Goal: Transaction & Acquisition: Download file/media

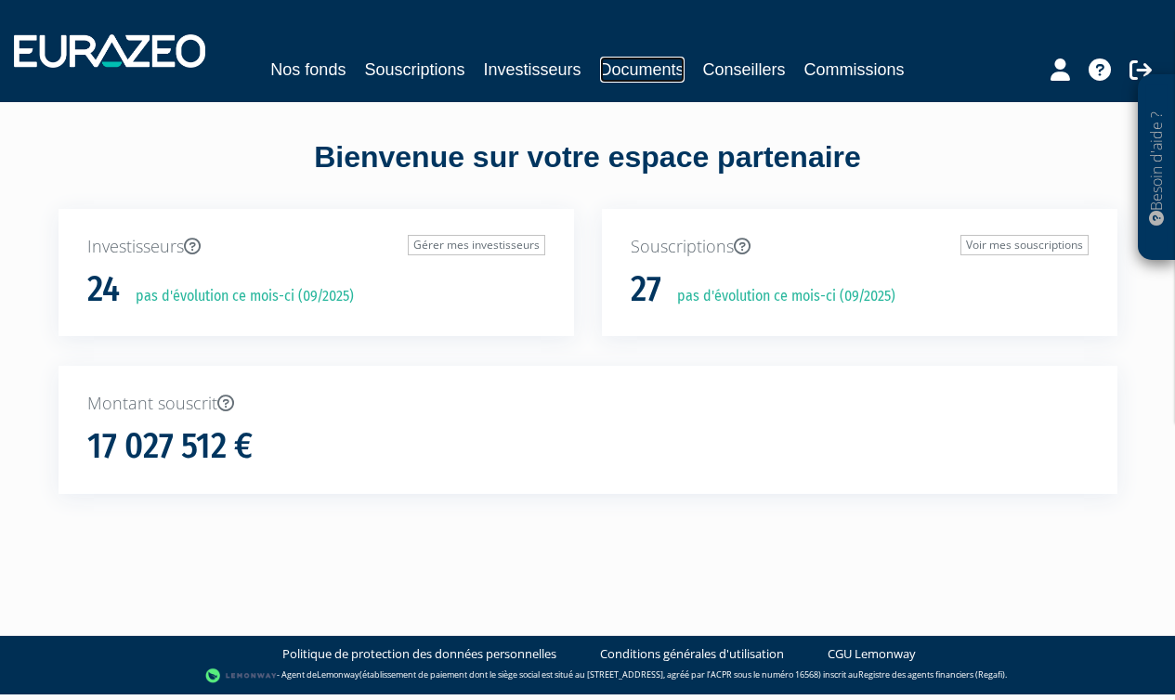
click at [647, 75] on link "Documents" at bounding box center [642, 70] width 85 height 26
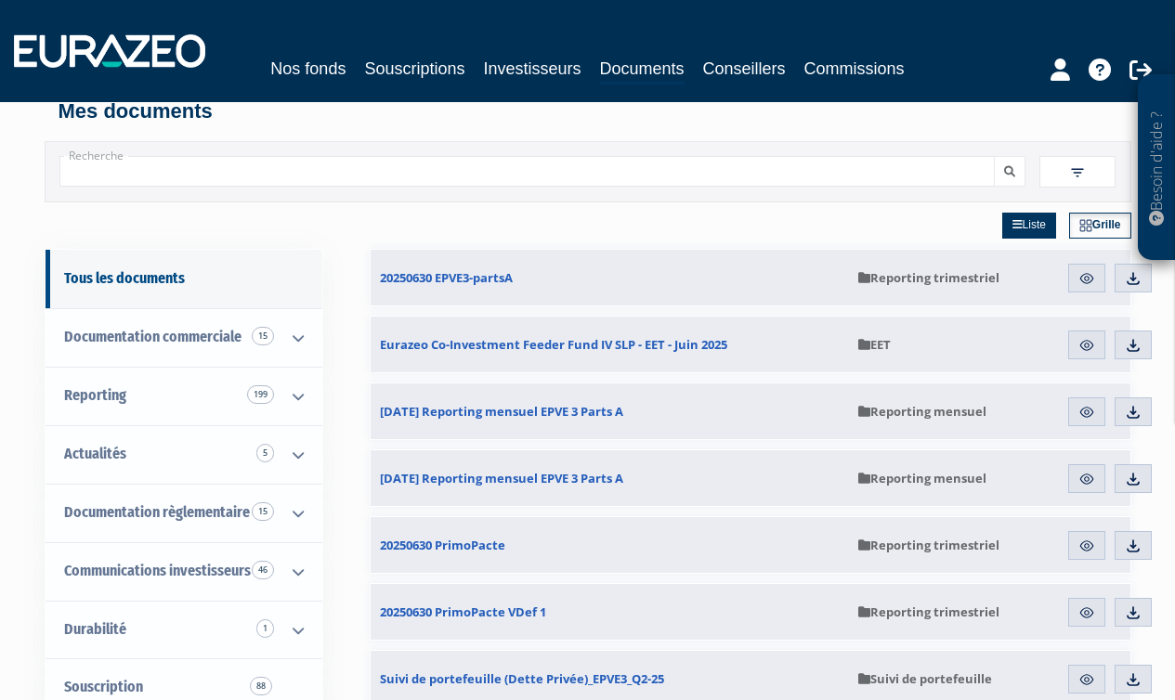
scroll to position [21, 0]
click at [1135, 278] on img at bounding box center [1133, 277] width 17 height 17
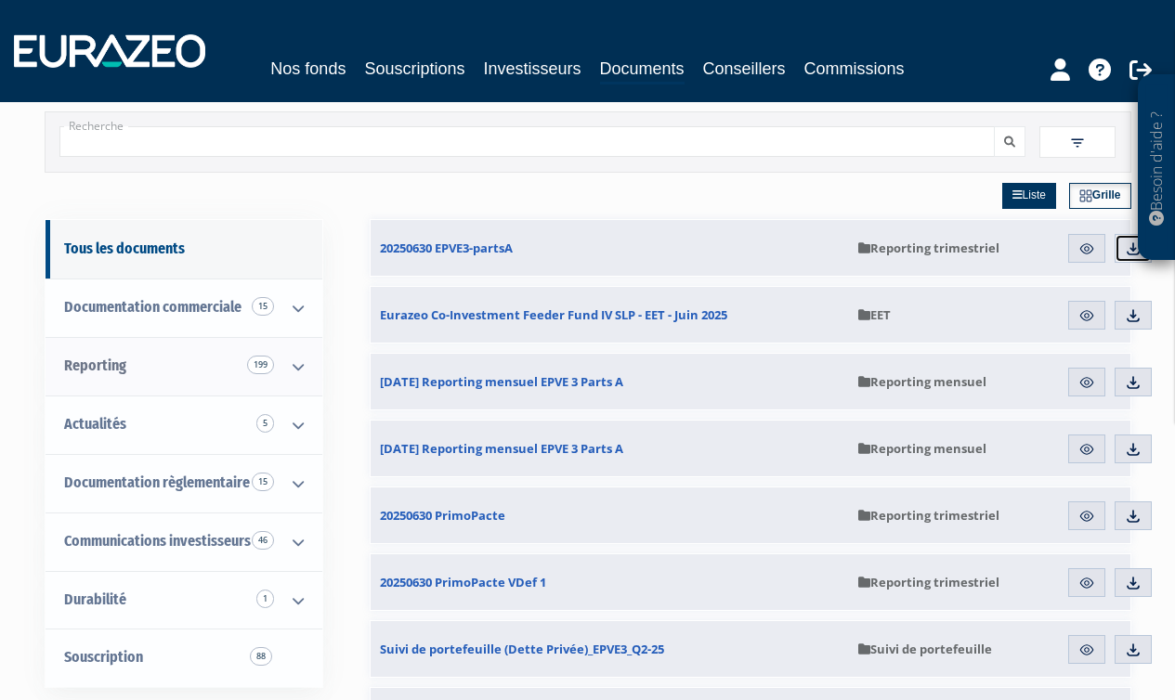
scroll to position [56, 0]
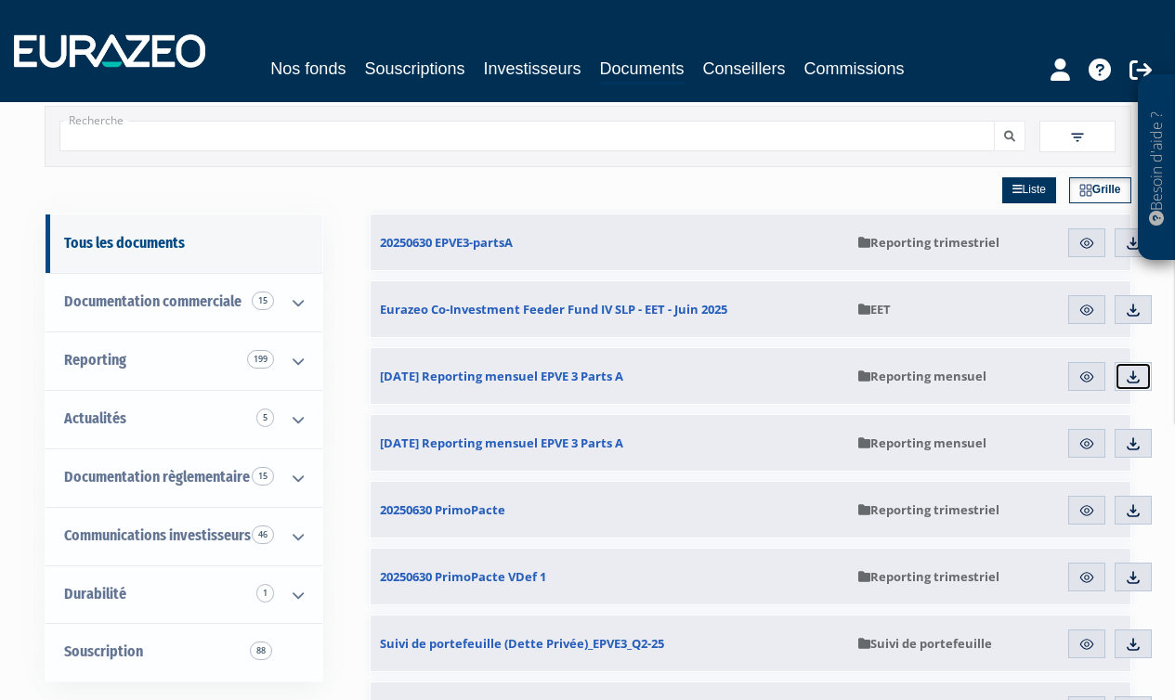
click at [1136, 379] on img at bounding box center [1133, 377] width 17 height 17
